Goal: Information Seeking & Learning: Learn about a topic

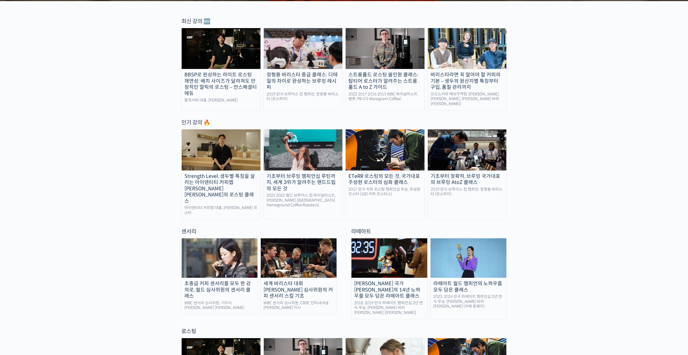
scroll to position [193, 0]
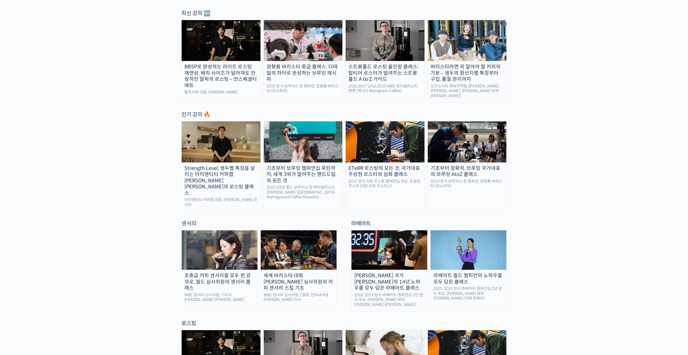
click at [205, 155] on img at bounding box center [221, 141] width 79 height 41
click at [216, 272] on div "초중급 커피 센서리를 모두 한 강의로, 월드 심사위원의 센서리 클래스" at bounding box center [220, 281] width 76 height 19
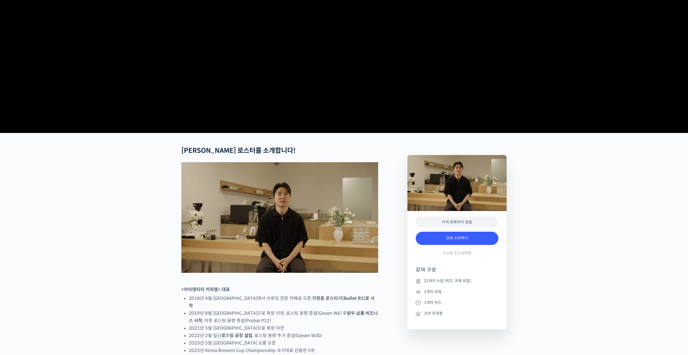
scroll to position [110, 0]
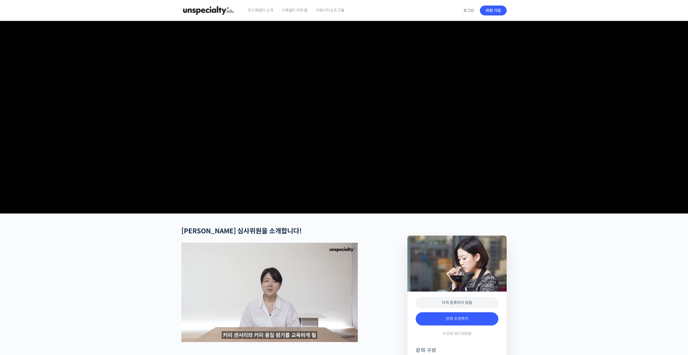
scroll to position [83, 0]
